Goal: Transaction & Acquisition: Book appointment/travel/reservation

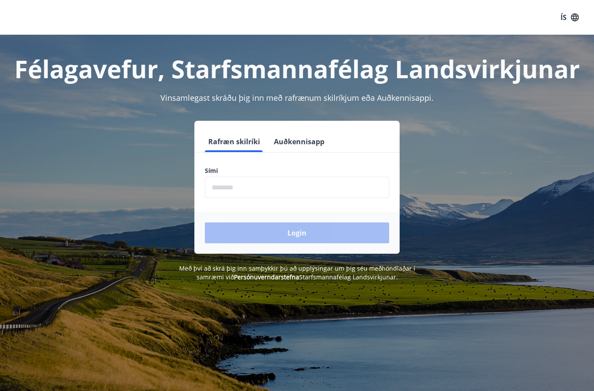
click at [225, 185] on input "phone" at bounding box center [297, 187] width 184 height 21
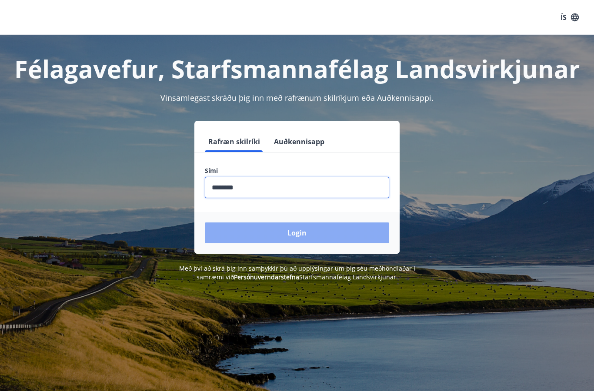
type input "********"
click at [308, 234] on button "Login" at bounding box center [297, 233] width 184 height 21
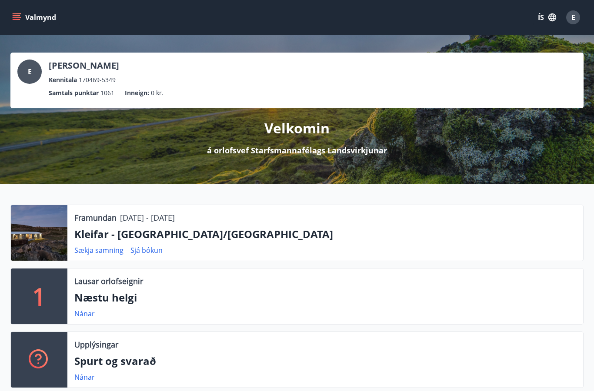
scroll to position [10, 0]
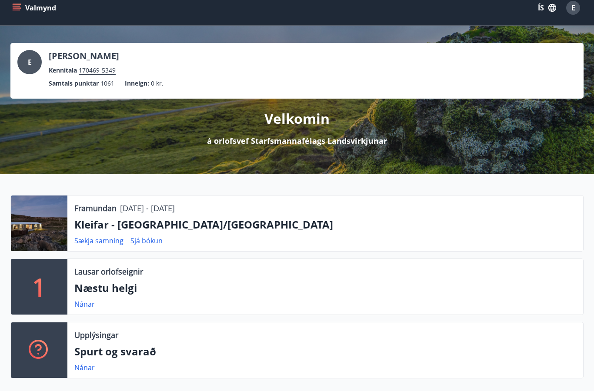
click at [130, 292] on p "Næstu helgi" at bounding box center [325, 288] width 502 height 15
click at [84, 305] on link "Nánar" at bounding box center [84, 305] width 20 height 10
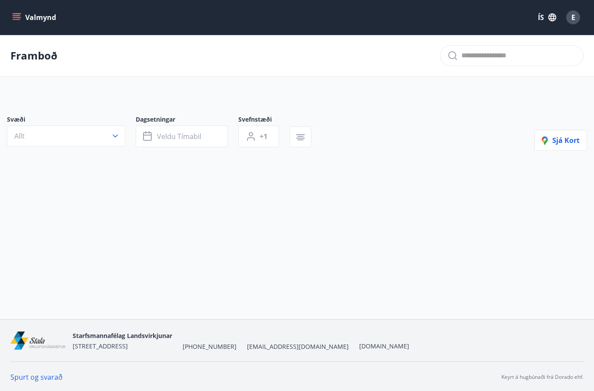
type input "*"
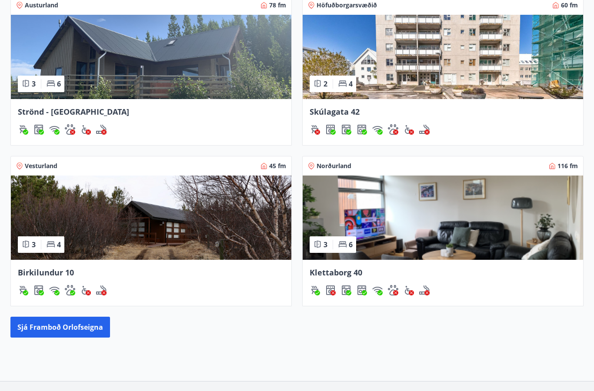
scroll to position [441, 0]
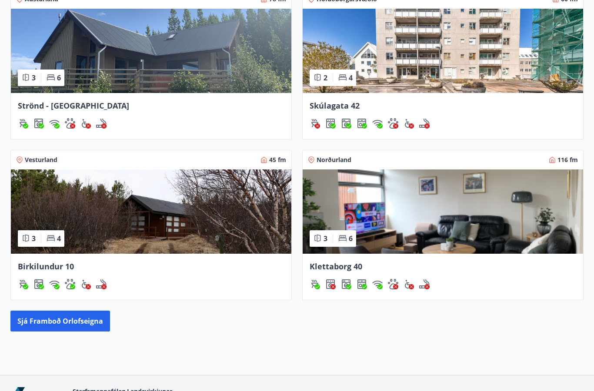
click at [178, 223] on img at bounding box center [151, 212] width 280 height 84
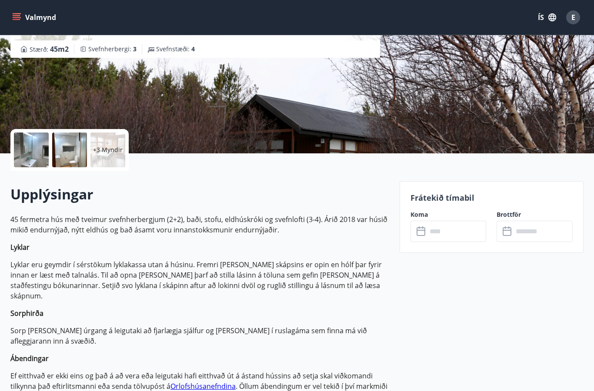
scroll to position [111, 0]
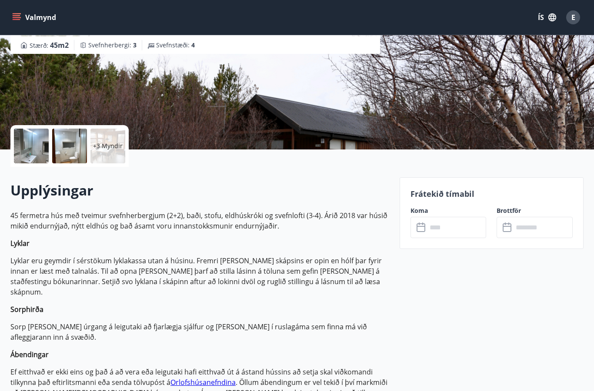
click at [442, 230] on input "text" at bounding box center [457, 227] width 60 height 21
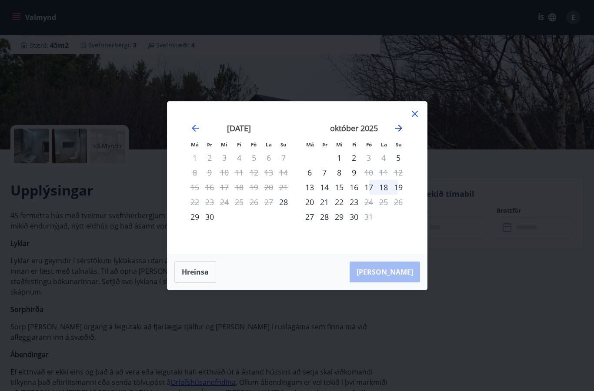
click at [402, 127] on icon "Move forward to switch to the next month." at bounding box center [398, 128] width 10 height 10
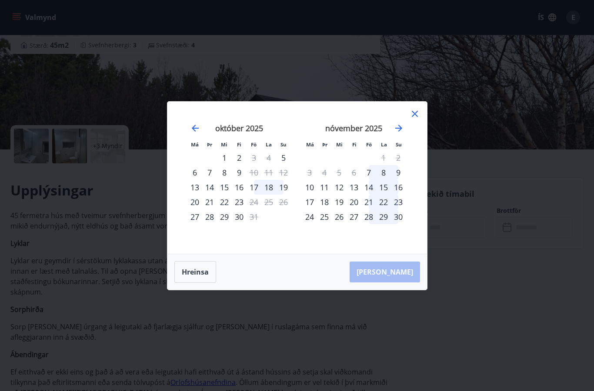
click at [415, 116] on icon at bounding box center [415, 114] width 10 height 10
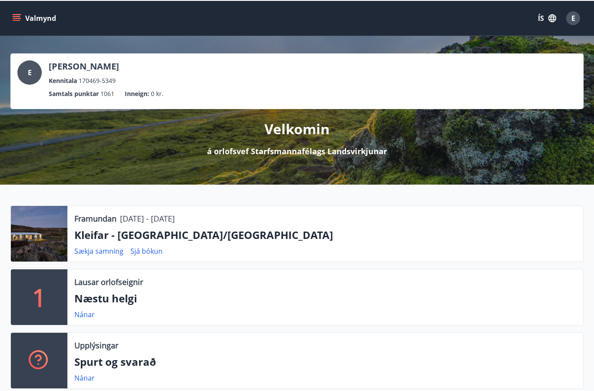
scroll to position [10, 0]
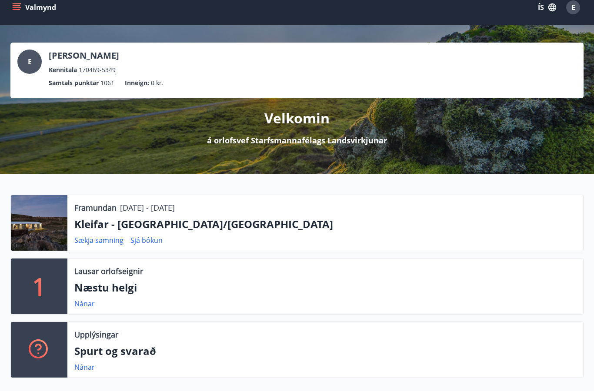
click at [199, 216] on div "Framundan [DATE] - [DATE] Kleifar - [GEOGRAPHIC_DATA]/Hólmavík Sækja samning Sj…" at bounding box center [325, 223] width 516 height 56
click at [46, 219] on div at bounding box center [39, 223] width 57 height 56
click at [153, 237] on link "Sjá bókun" at bounding box center [146, 241] width 32 height 10
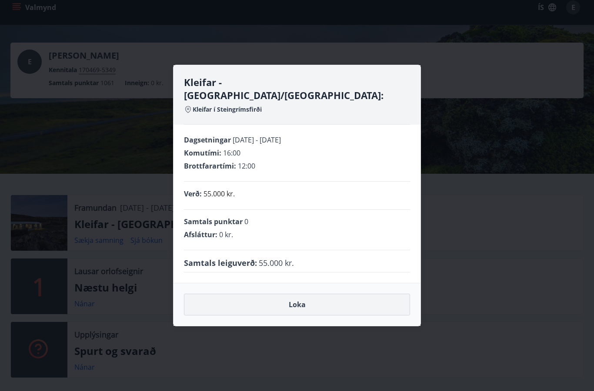
click at [300, 299] on button "Loka" at bounding box center [297, 305] width 226 height 22
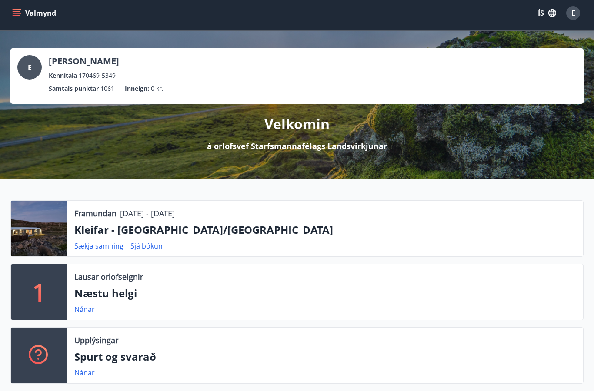
scroll to position [0, 0]
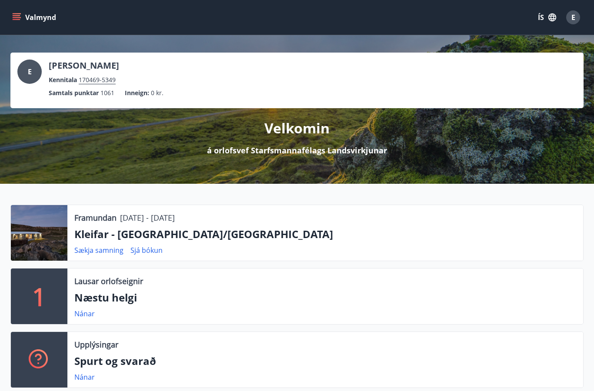
click at [21, 16] on button "Valmynd" at bounding box center [34, 18] width 49 height 16
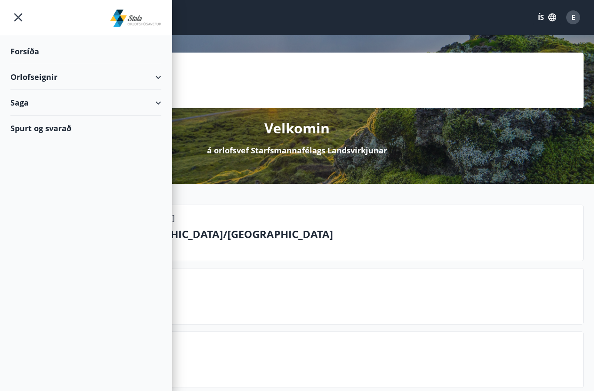
click at [51, 80] on div "Orlofseignir" at bounding box center [85, 77] width 151 height 26
click at [37, 101] on div "Framboð" at bounding box center [85, 99] width 137 height 18
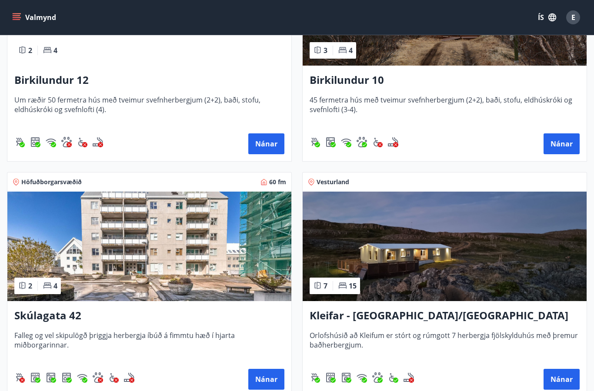
scroll to position [269, 0]
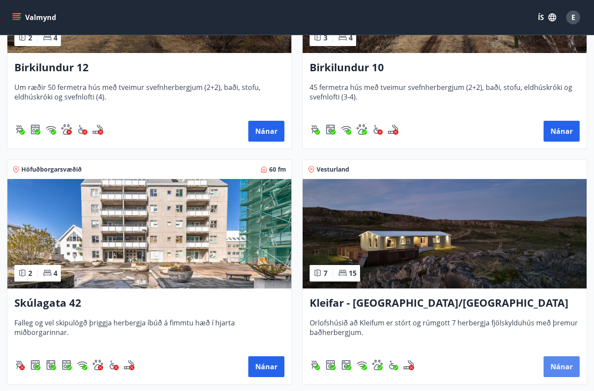
click at [559, 368] on button "Nánar" at bounding box center [561, 366] width 36 height 21
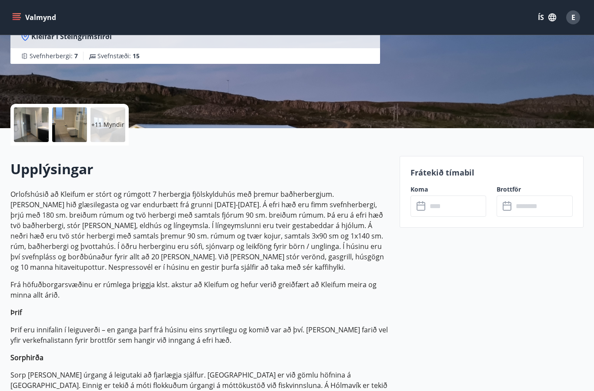
scroll to position [127, 0]
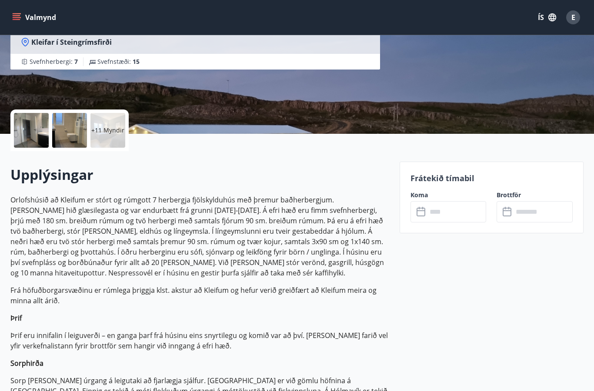
click at [36, 128] on div at bounding box center [31, 130] width 35 height 35
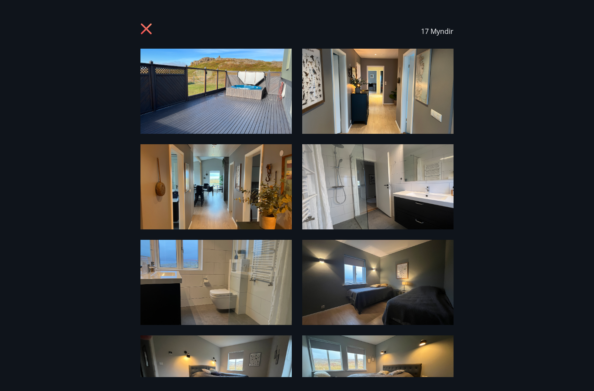
click at [226, 96] on img at bounding box center [215, 91] width 151 height 85
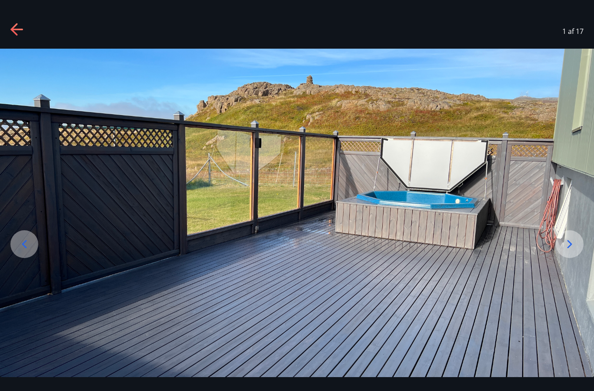
click at [567, 251] on icon at bounding box center [570, 244] width 14 height 14
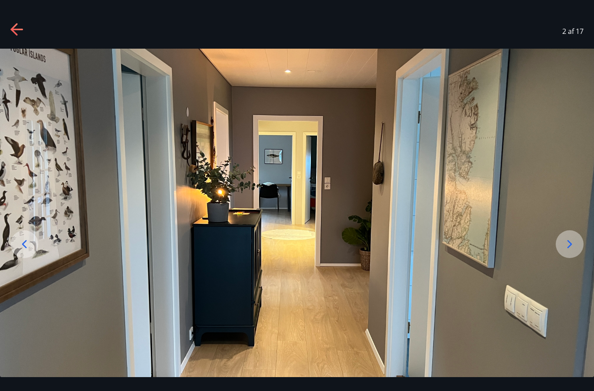
click at [573, 251] on icon at bounding box center [570, 244] width 14 height 14
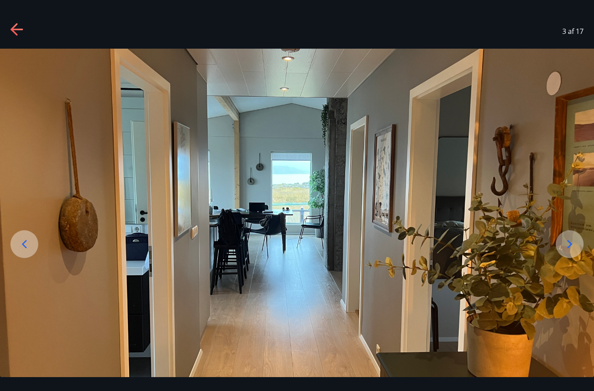
click at [569, 249] on icon at bounding box center [569, 244] width 5 height 8
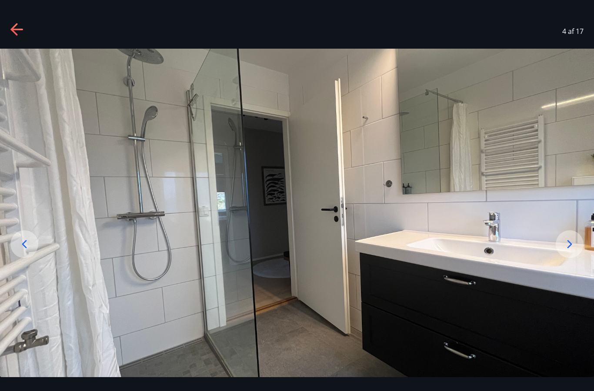
click at [566, 251] on icon at bounding box center [570, 244] width 14 height 14
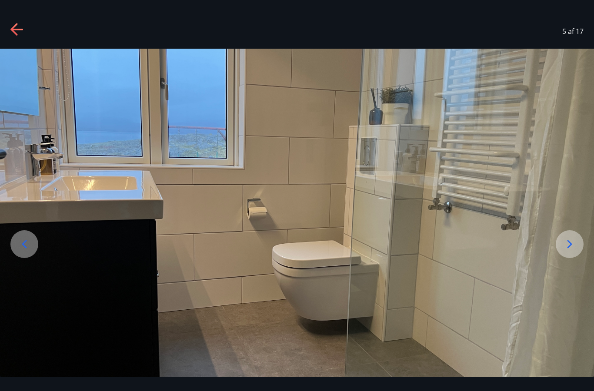
click at [566, 251] on icon at bounding box center [570, 244] width 14 height 14
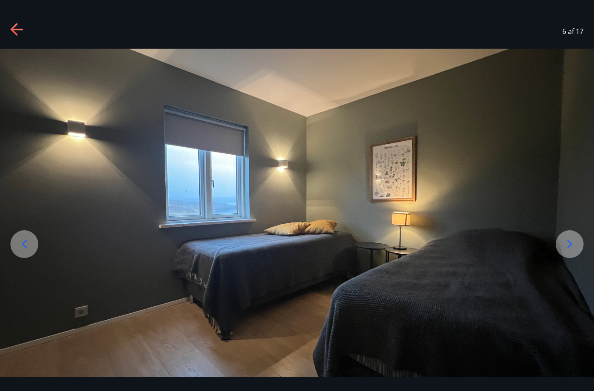
click at [566, 251] on icon at bounding box center [570, 244] width 14 height 14
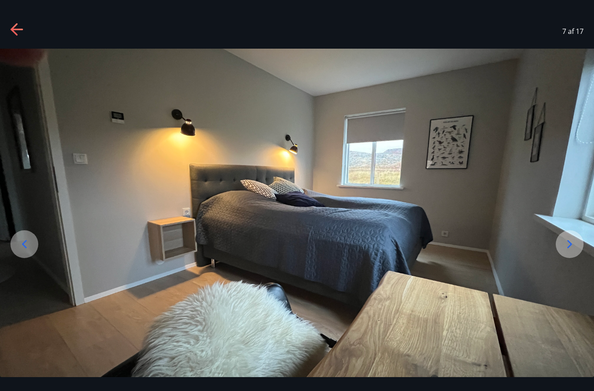
click at [566, 251] on icon at bounding box center [570, 244] width 14 height 14
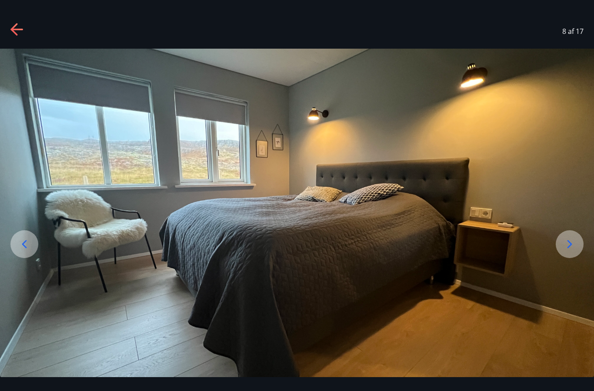
click at [565, 251] on icon at bounding box center [570, 244] width 14 height 14
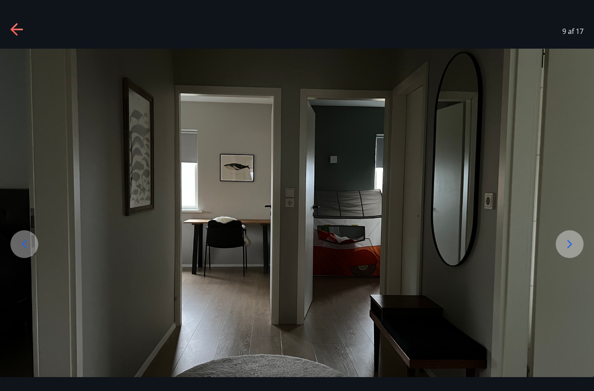
click at [566, 251] on icon at bounding box center [570, 244] width 14 height 14
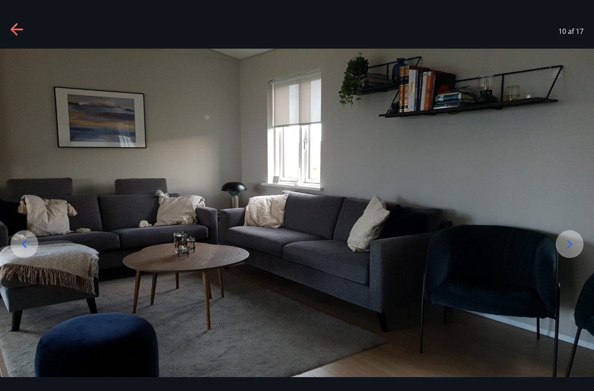
click at [565, 251] on icon at bounding box center [570, 244] width 14 height 14
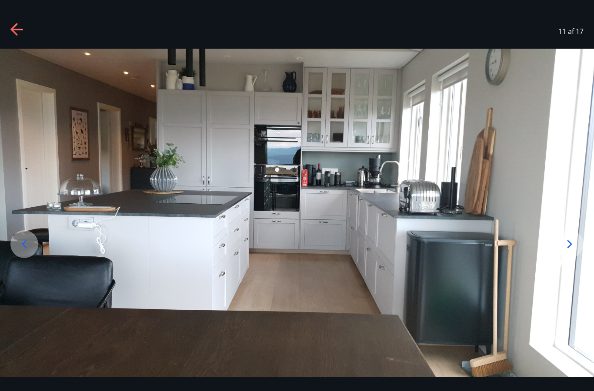
click at [566, 251] on icon at bounding box center [570, 244] width 14 height 14
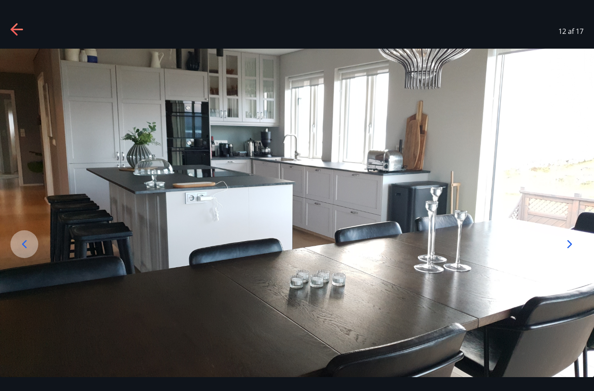
click at [566, 251] on icon at bounding box center [570, 244] width 14 height 14
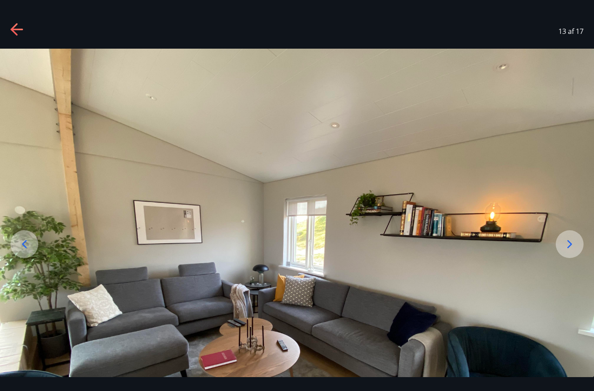
click at [566, 251] on icon at bounding box center [570, 244] width 14 height 14
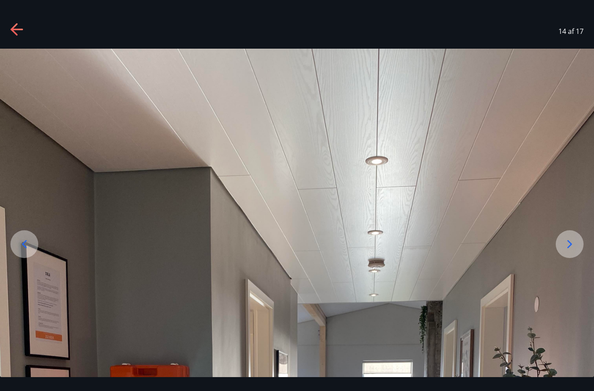
click at [566, 251] on icon at bounding box center [570, 244] width 14 height 14
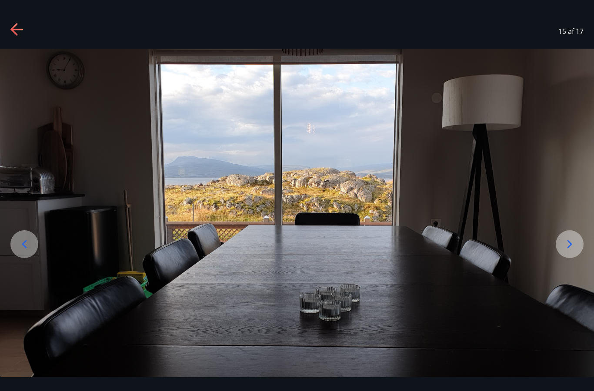
click at [566, 251] on icon at bounding box center [570, 244] width 14 height 14
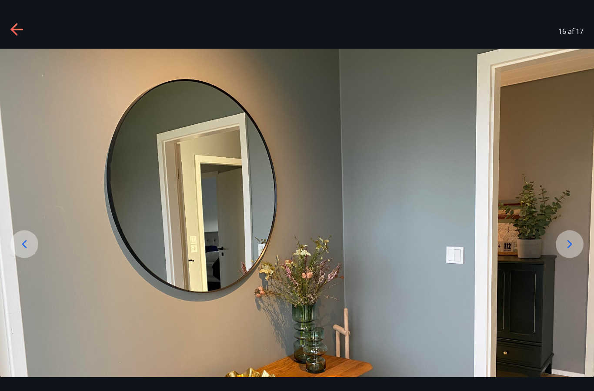
click at [566, 251] on icon at bounding box center [570, 244] width 14 height 14
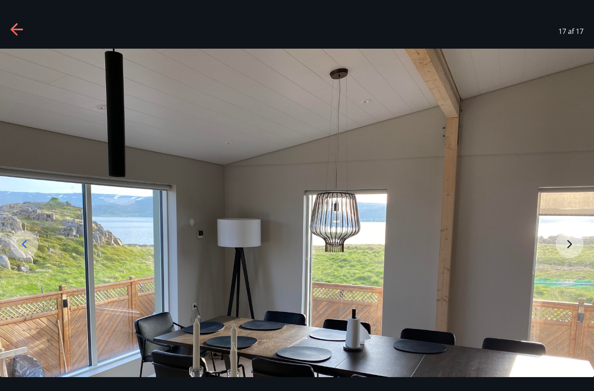
click at [566, 269] on img at bounding box center [297, 272] width 594 height 446
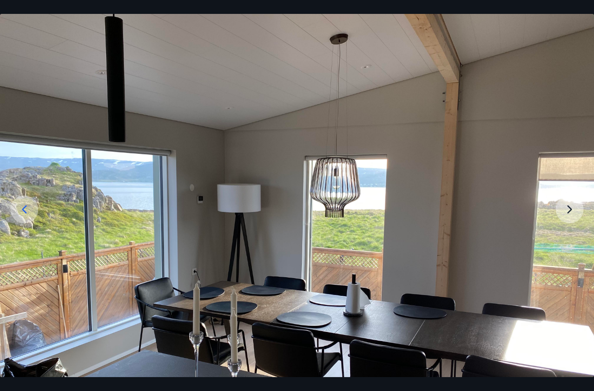
click at [569, 266] on img at bounding box center [297, 237] width 594 height 446
click at [566, 233] on img at bounding box center [297, 237] width 594 height 446
click at [562, 227] on img at bounding box center [297, 237] width 594 height 446
click at [566, 230] on img at bounding box center [297, 237] width 594 height 446
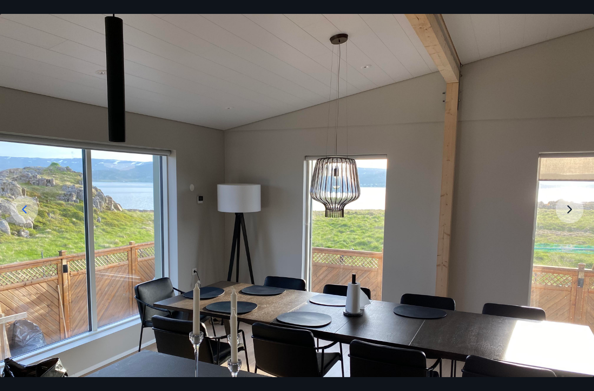
click at [566, 229] on img at bounding box center [297, 237] width 594 height 446
click at [326, 125] on img at bounding box center [297, 237] width 594 height 446
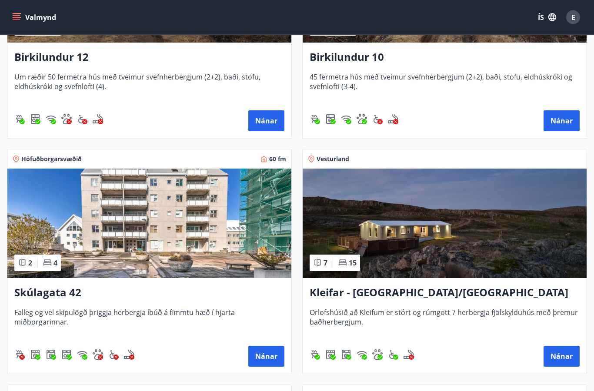
scroll to position [279, 0]
click at [564, 360] on button "Nánar" at bounding box center [561, 356] width 36 height 21
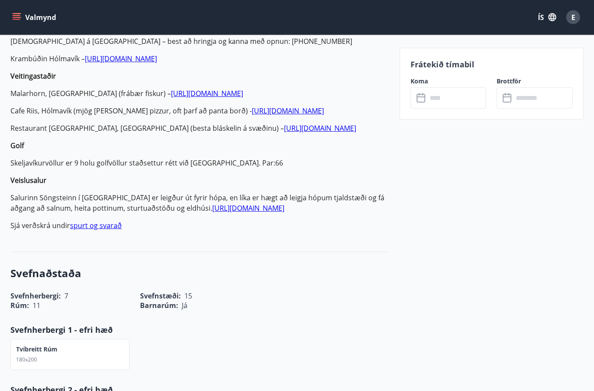
scroll to position [665, 0]
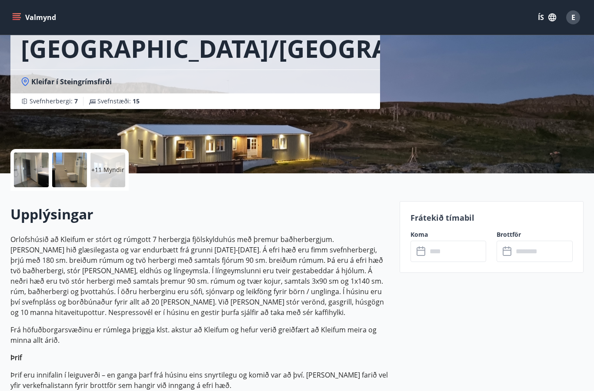
scroll to position [0, 0]
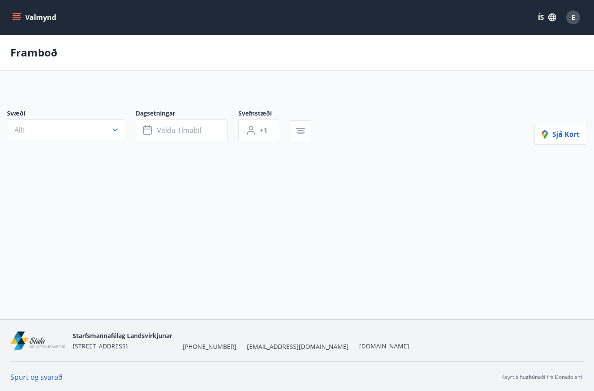
scroll to position [35, 0]
